Goal: Navigation & Orientation: Go to known website

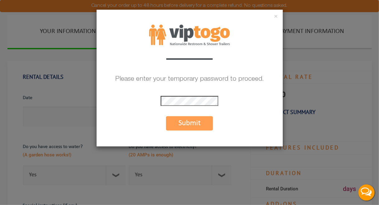
click at [273, 79] on p "Please enter your temporary password to proceed." at bounding box center [189, 79] width 186 height 13
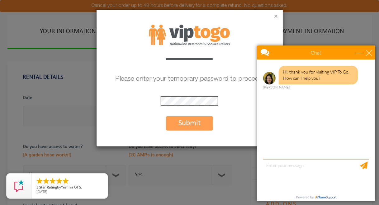
click at [275, 16] on button "×" at bounding box center [276, 17] width 4 height 6
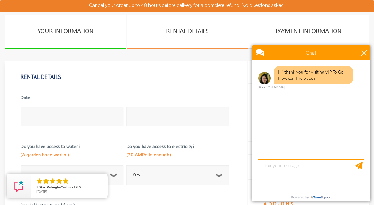
click at [367, 53] on div "Chat" at bounding box center [311, 52] width 118 height 14
click at [364, 51] on div "close" at bounding box center [364, 52] width 6 height 6
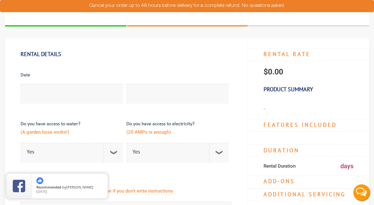
scroll to position [16, 0]
